Goal: Check status: Check status

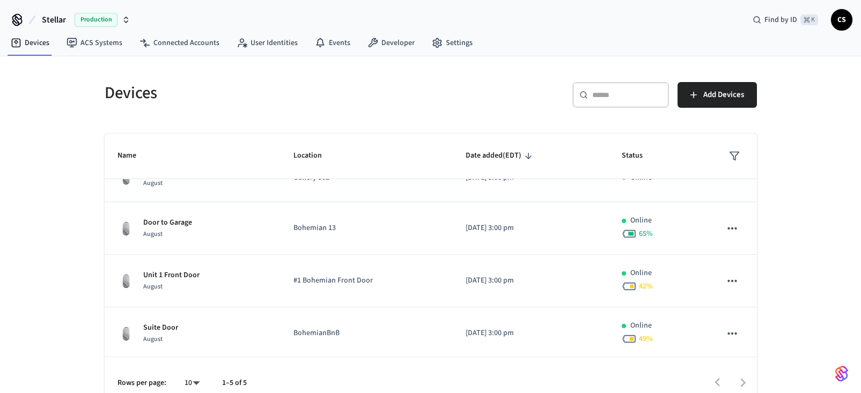
scroll to position [82, 0]
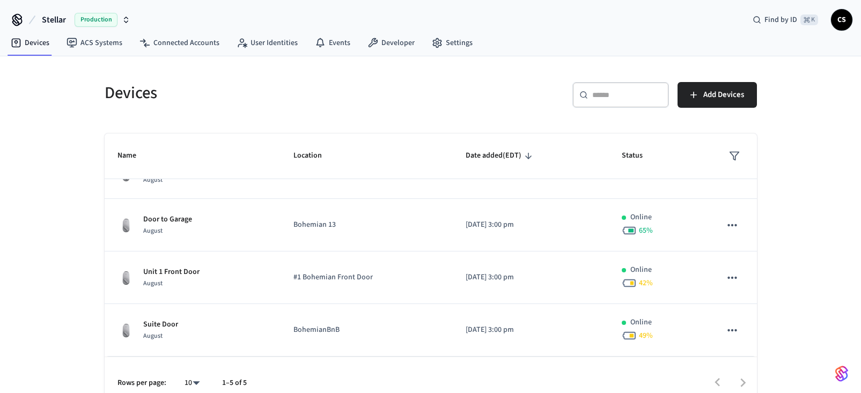
click at [125, 94] on h5 "Devices" at bounding box center [265, 93] width 320 height 22
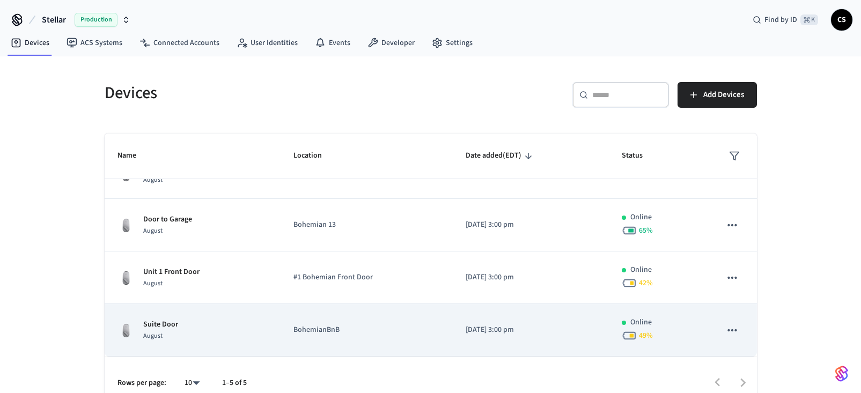
scroll to position [16, 0]
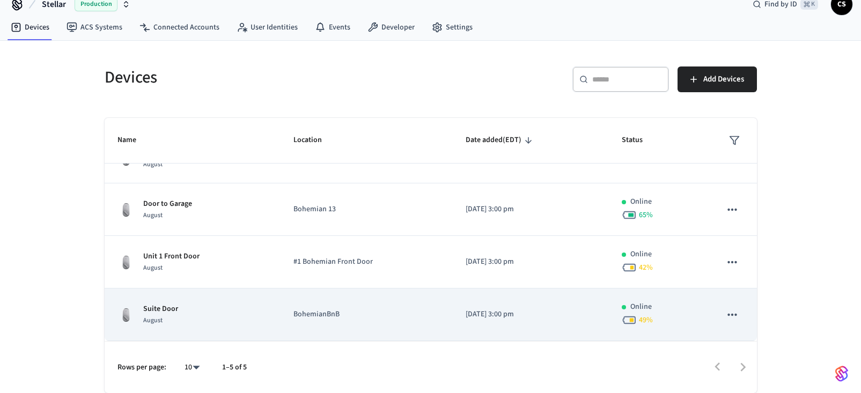
click at [159, 311] on p "Suite Door" at bounding box center [160, 309] width 35 height 11
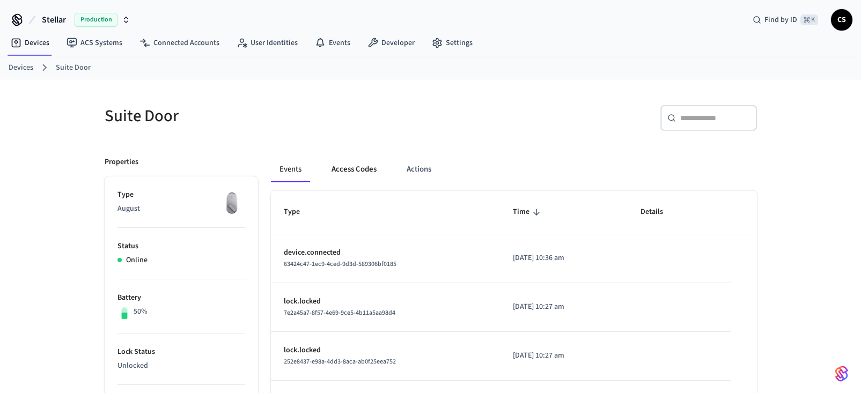
click at [354, 166] on button "Access Codes" at bounding box center [354, 170] width 62 height 26
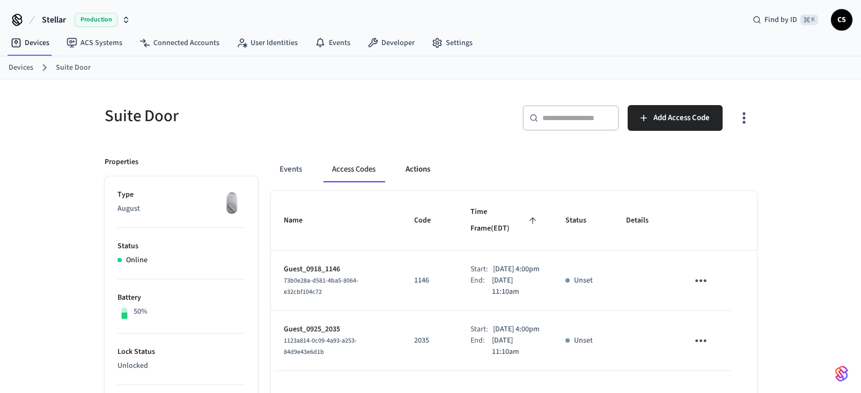
click at [422, 172] on button "Actions" at bounding box center [418, 170] width 42 height 26
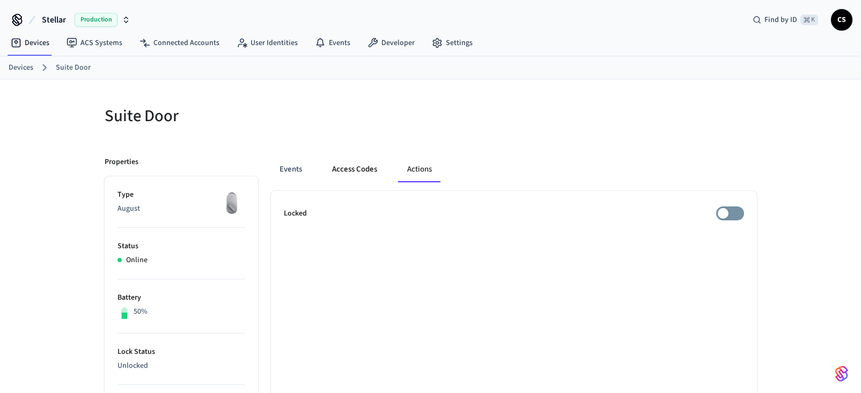
click at [354, 170] on button "Access Codes" at bounding box center [354, 170] width 62 height 26
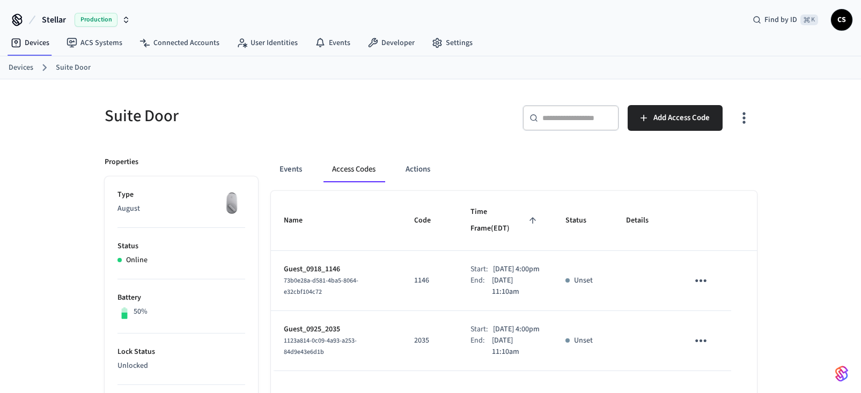
click at [23, 65] on link "Devices" at bounding box center [21, 67] width 25 height 11
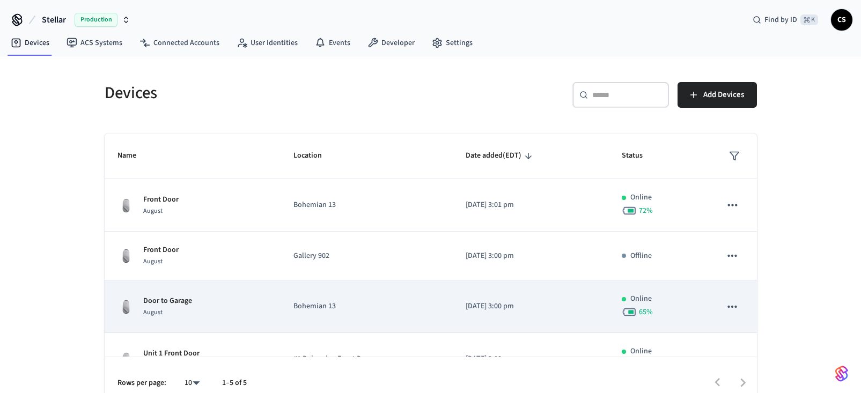
scroll to position [82, 0]
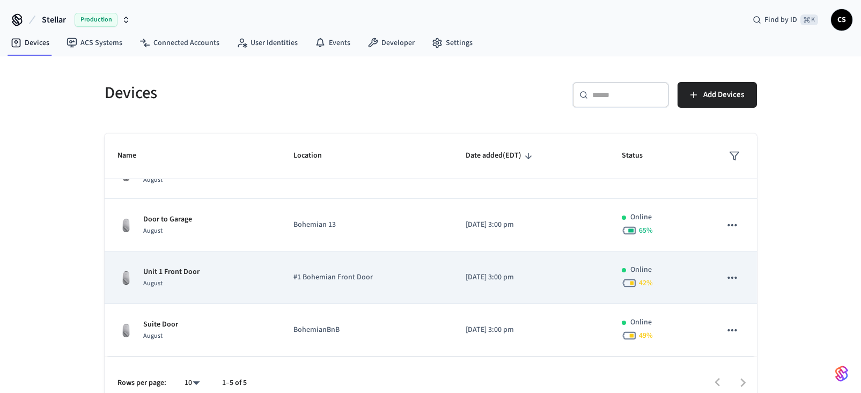
click at [185, 270] on p "Unit 1 Front Door" at bounding box center [171, 272] width 56 height 11
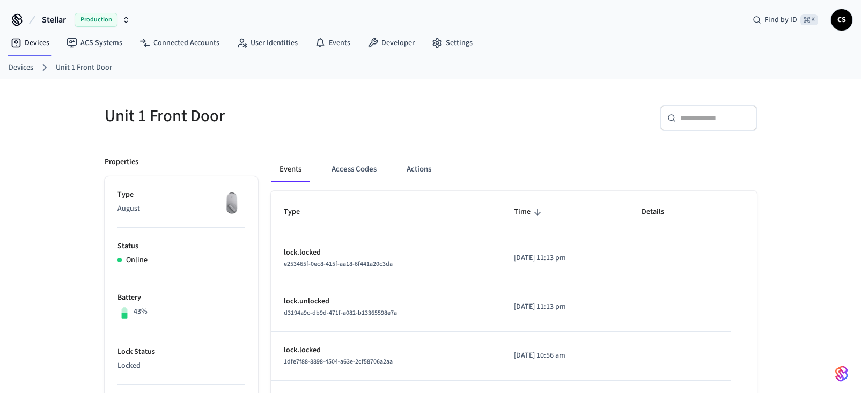
click at [22, 69] on link "Devices" at bounding box center [21, 67] width 25 height 11
